Goal: Transaction & Acquisition: Purchase product/service

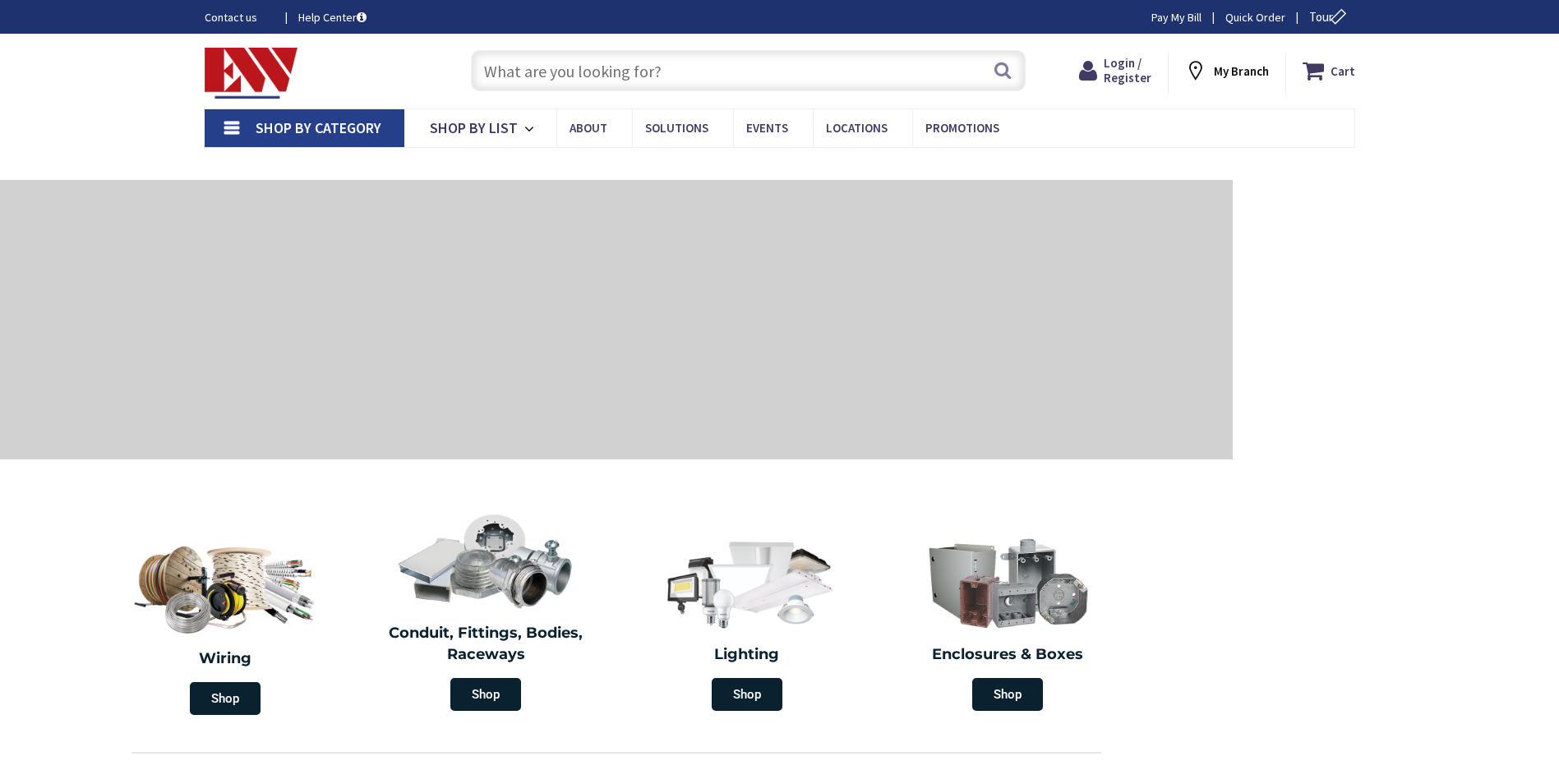
click at [538, 78] on input "text" at bounding box center [748, 71] width 554 height 41
type input "[GEOGRAPHIC_DATA][STREET_ADDRESS][US_STATE]"
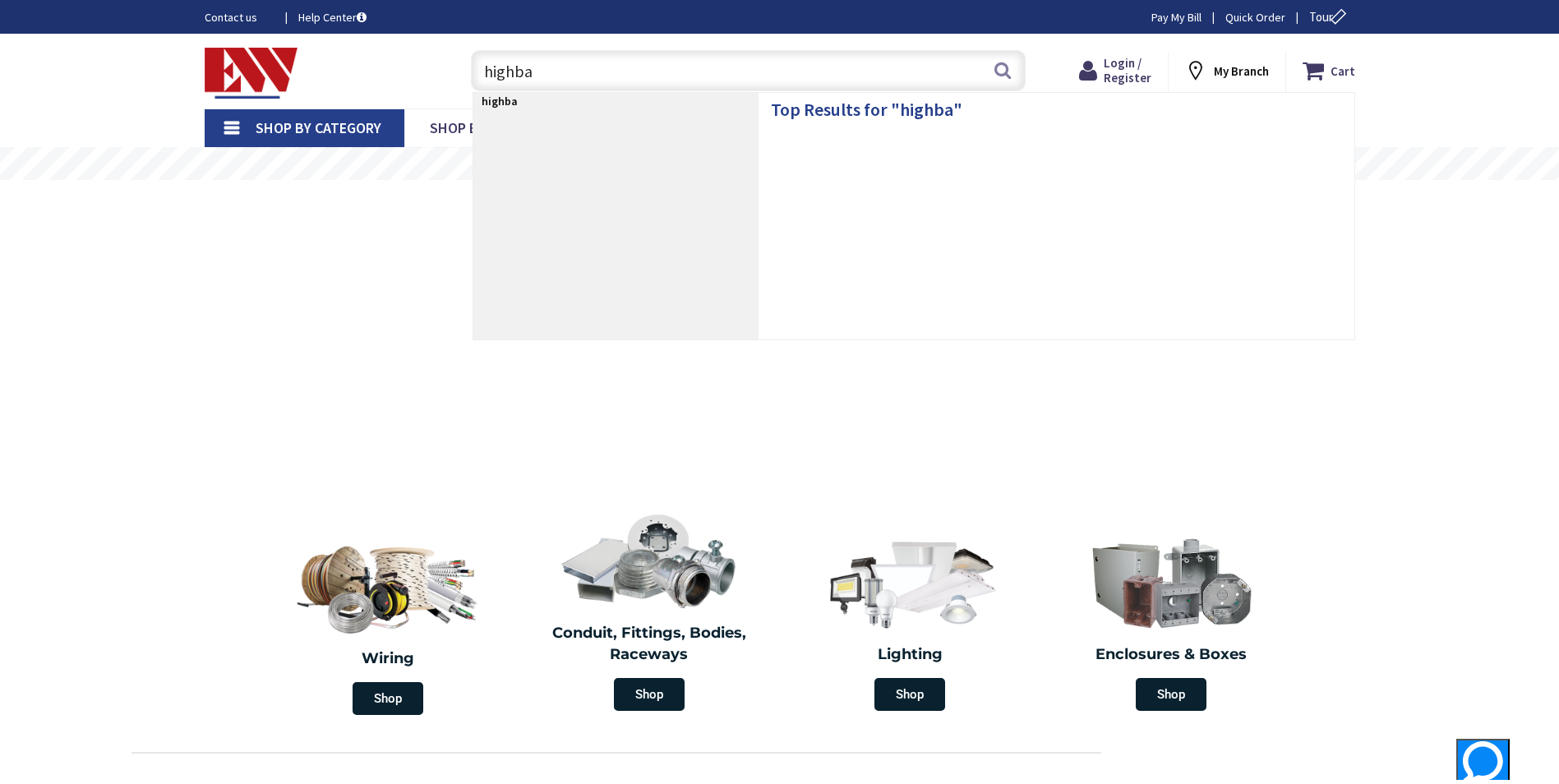
type input "highbay"
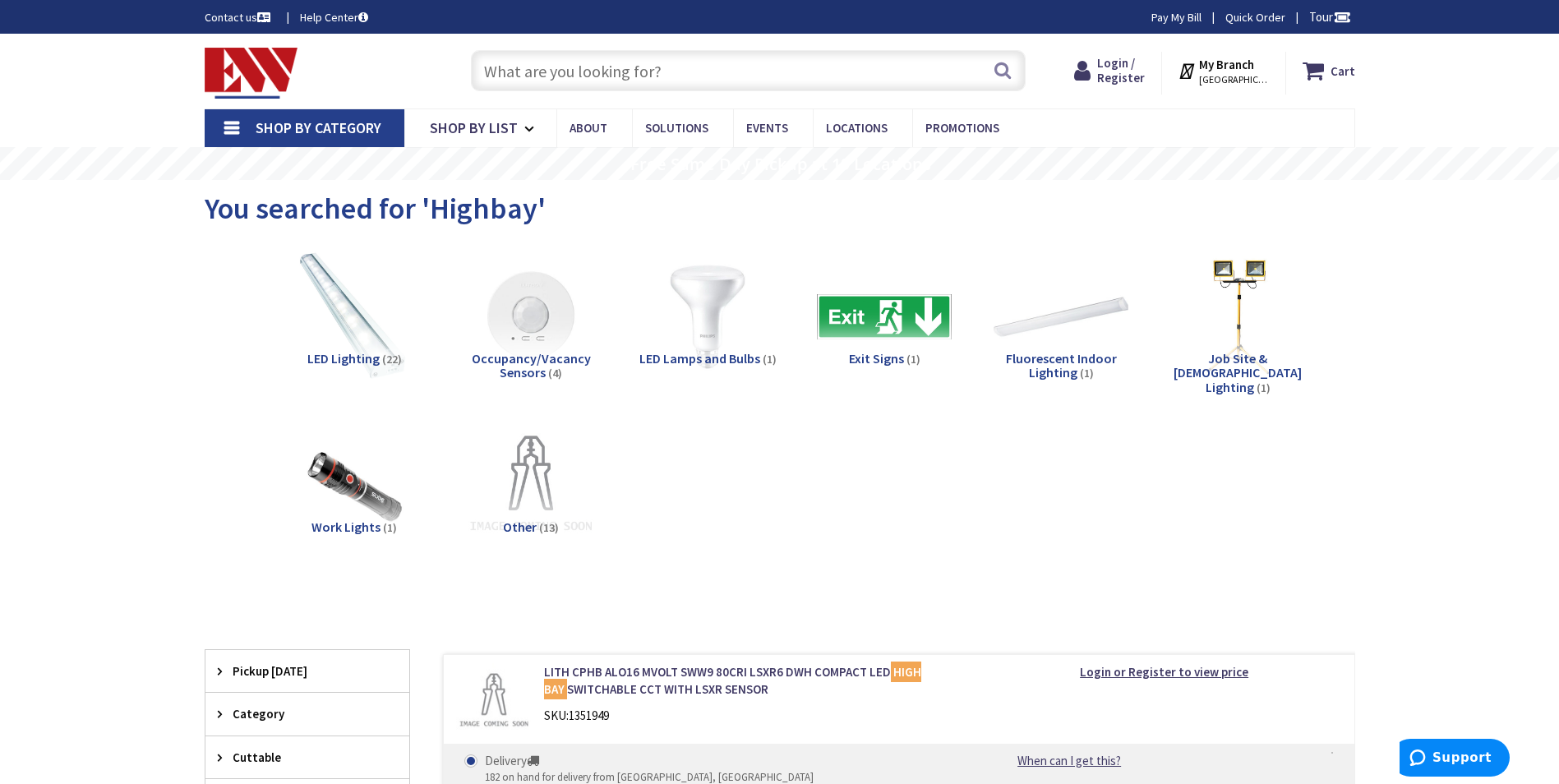
click at [515, 62] on input "text" at bounding box center [748, 71] width 554 height 41
paste input ": 1370409"
click at [493, 70] on input ": 1370409" at bounding box center [748, 71] width 554 height 41
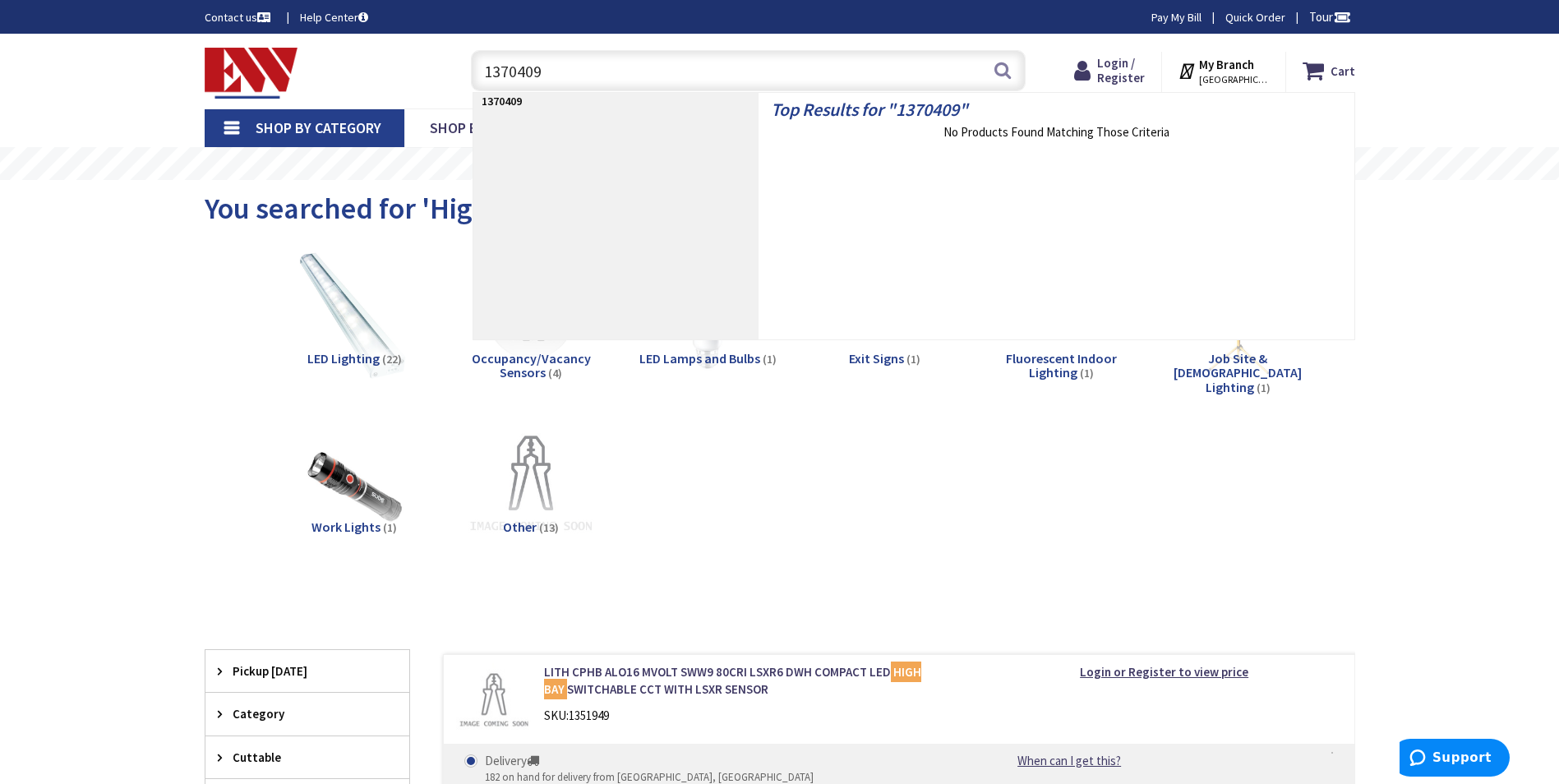
type input ".1370409"
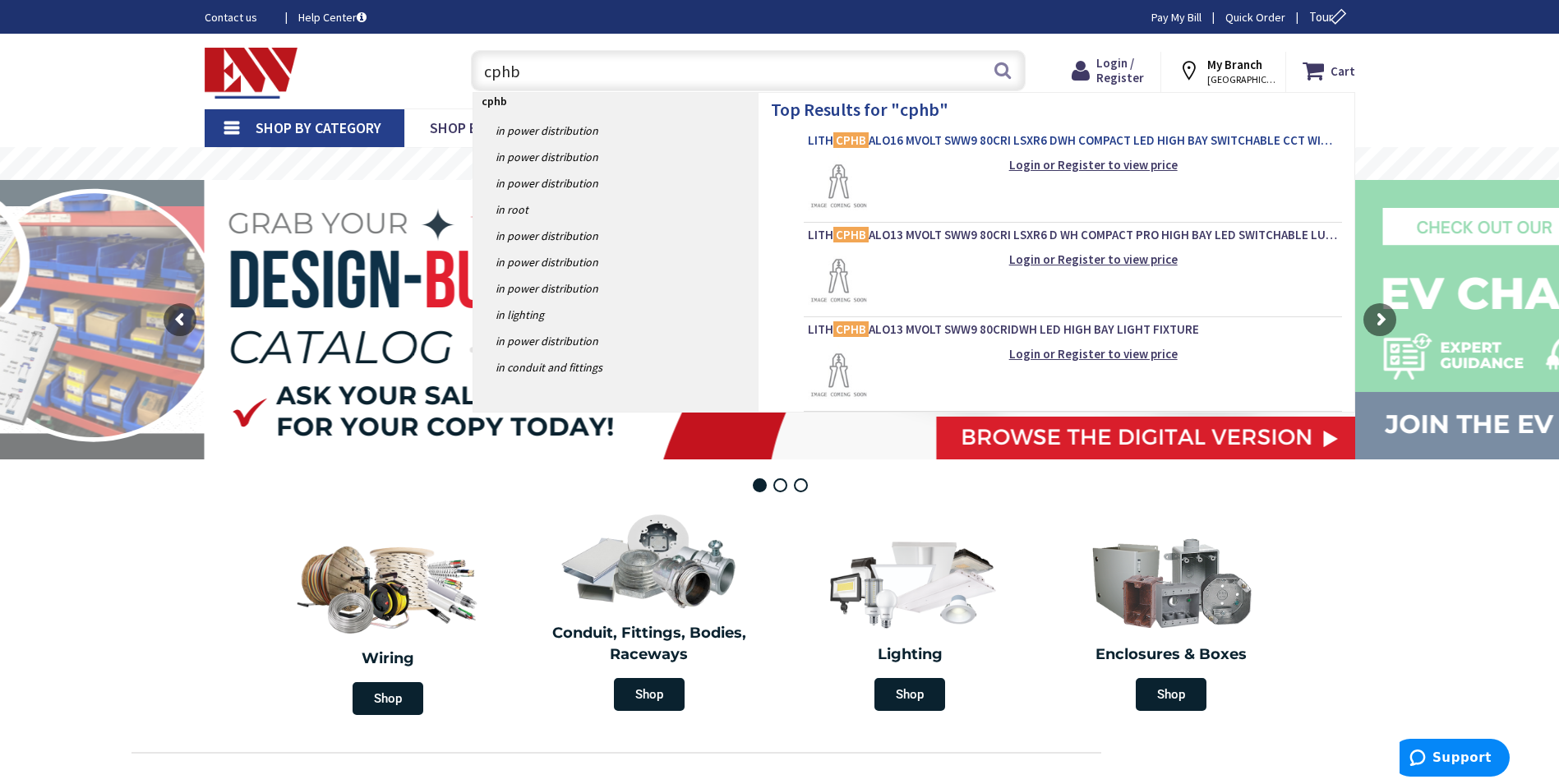
type input "cphb"
click at [967, 143] on span "LITH CPHB ALO16 MVOLT SWW9 80CRI LSXR6 DWH COMPACT LED HIGH BAY SWITCHABLE CCT …" at bounding box center [1072, 140] width 530 height 16
